Goal: Task Accomplishment & Management: Complete application form

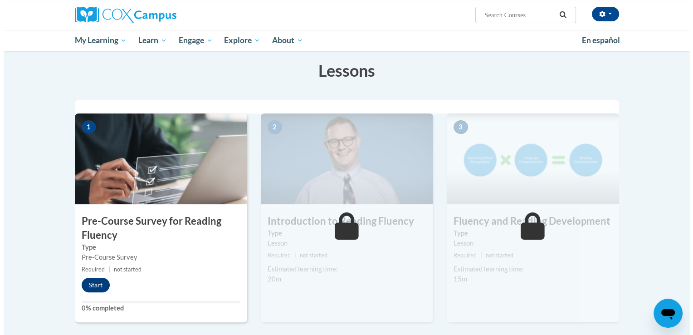
scroll to position [163, 0]
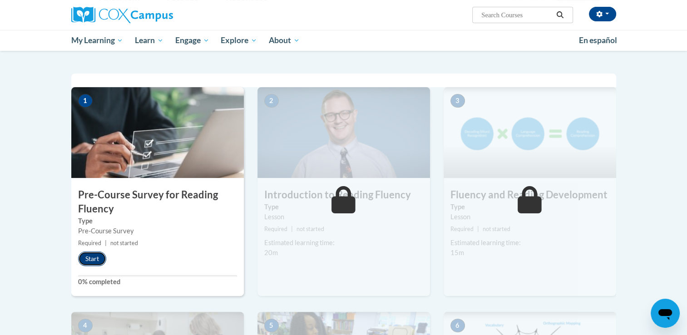
click at [88, 261] on button "Start" at bounding box center [92, 258] width 28 height 15
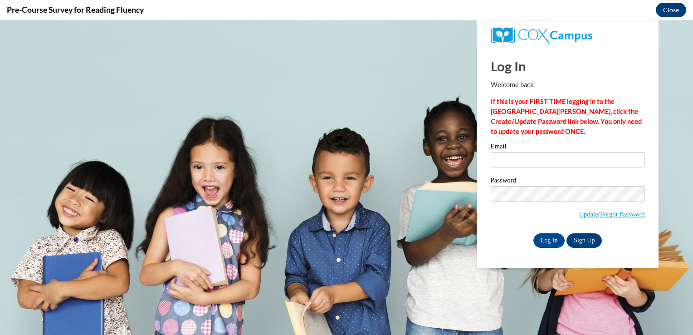
scroll to position [0, 0]
click at [565, 161] on input "Email" at bounding box center [568, 159] width 154 height 15
type input "Jacedanovsky@gmail.com"
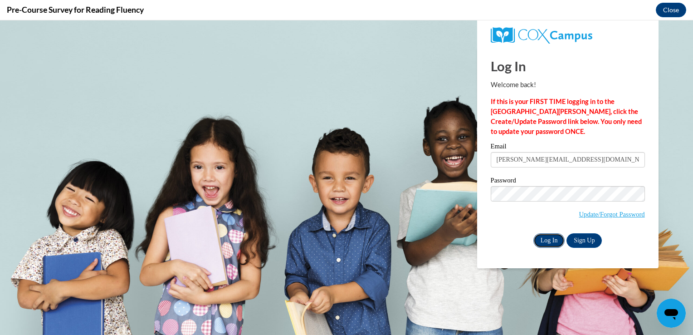
click at [550, 237] on input "Log In" at bounding box center [550, 240] width 32 height 15
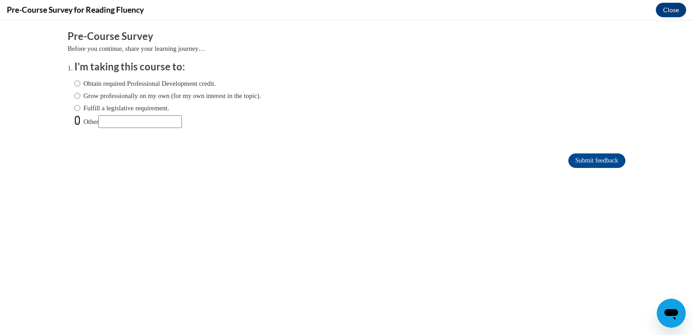
click at [74, 120] on input "Other" at bounding box center [77, 120] width 6 height 10
radio input "true"
click at [595, 164] on input "Submit feedback" at bounding box center [597, 160] width 57 height 15
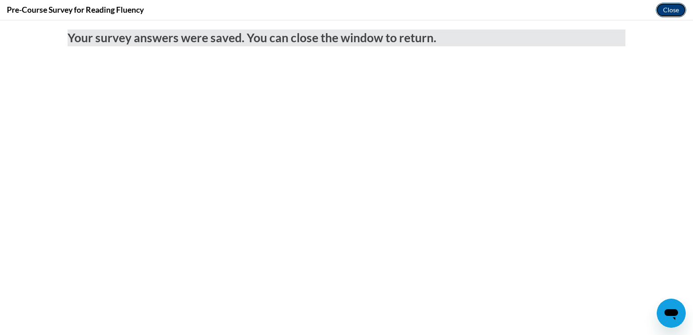
click at [671, 11] on button "Close" at bounding box center [671, 10] width 30 height 15
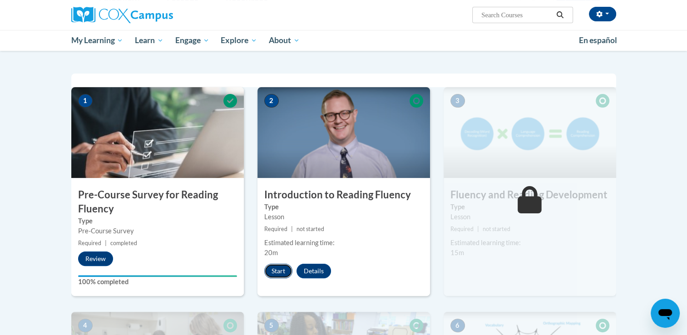
click at [278, 270] on button "Start" at bounding box center [278, 271] width 28 height 15
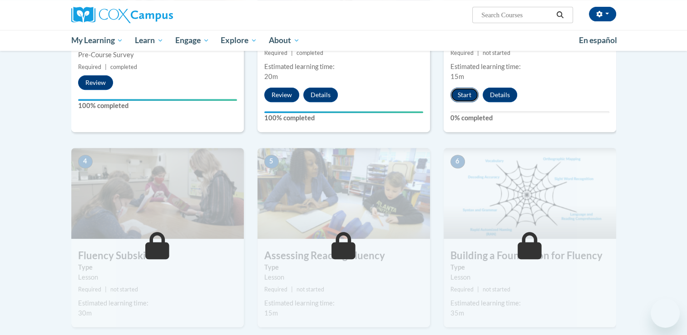
click at [463, 95] on button "Start" at bounding box center [464, 95] width 28 height 15
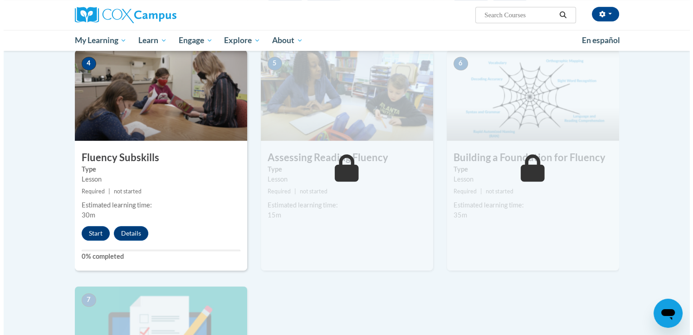
scroll to position [438, 0]
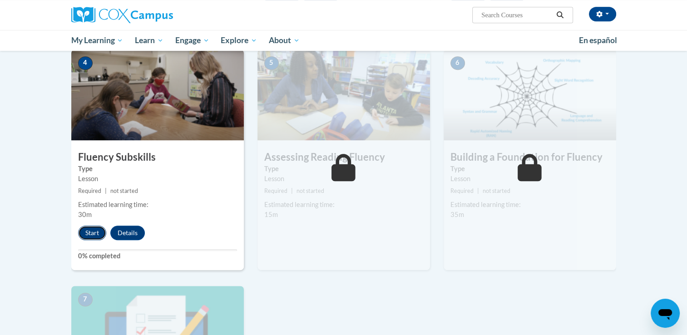
click at [85, 233] on button "Start" at bounding box center [92, 233] width 28 height 15
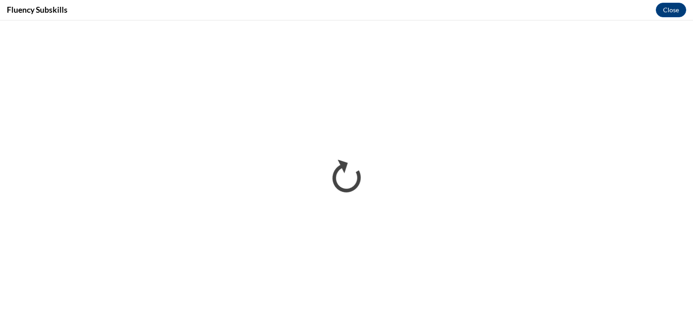
scroll to position [0, 0]
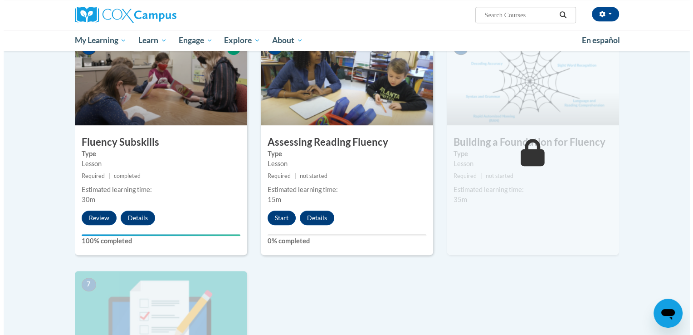
scroll to position [454, 0]
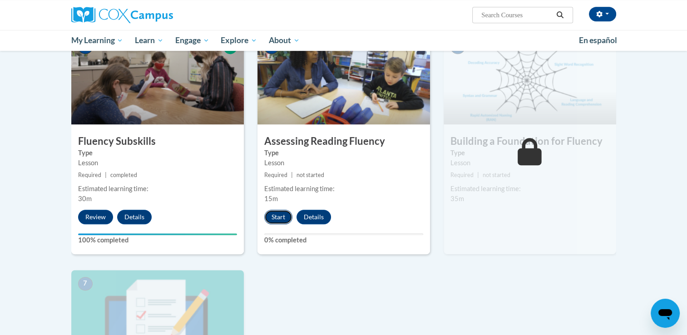
click at [277, 216] on button "Start" at bounding box center [278, 217] width 28 height 15
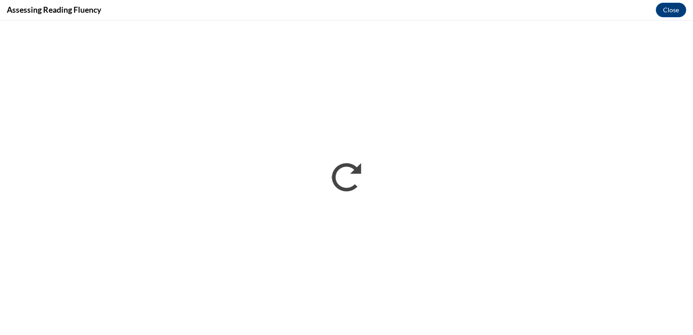
scroll to position [0, 0]
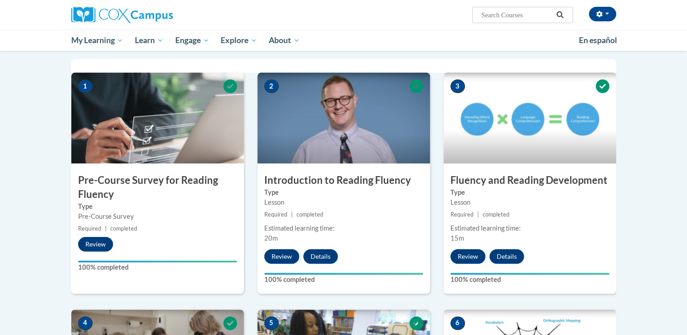
click at [601, 167] on div "3 Fluency and Reading Development Type Lesson Required | completed Estimated le…" at bounding box center [529, 183] width 172 height 221
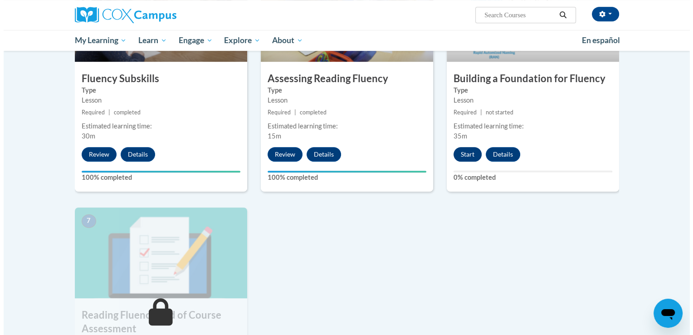
scroll to position [517, 0]
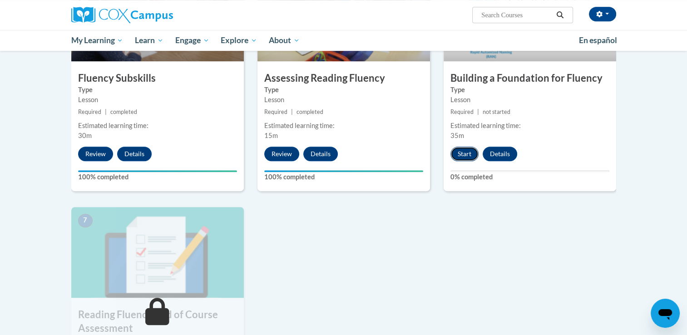
click at [461, 157] on button "Start" at bounding box center [464, 154] width 28 height 15
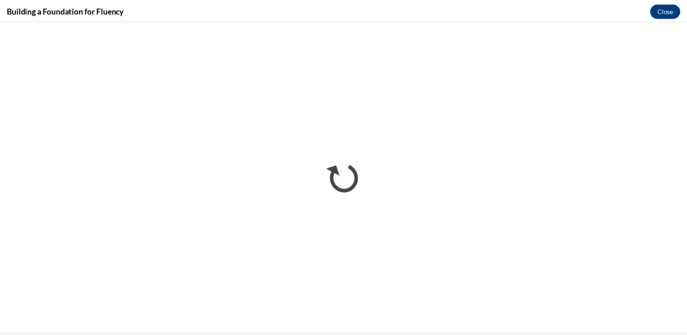
scroll to position [0, 0]
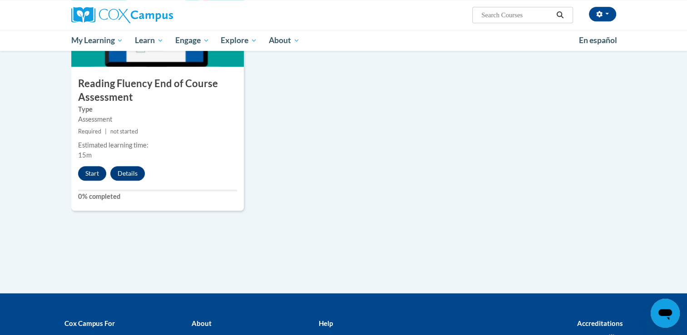
scroll to position [748, 0]
